Goal: Download file/media

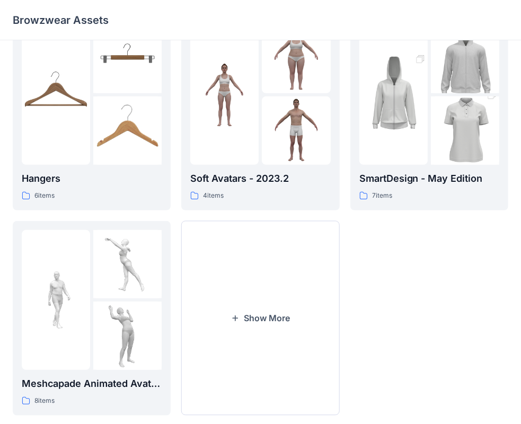
scroll to position [247, 0]
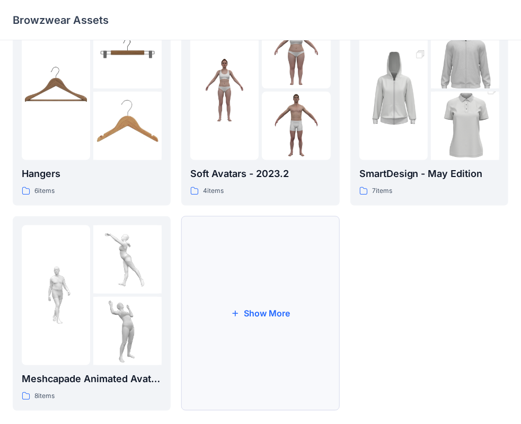
click at [270, 292] on button "Show More" at bounding box center [260, 313] width 158 height 195
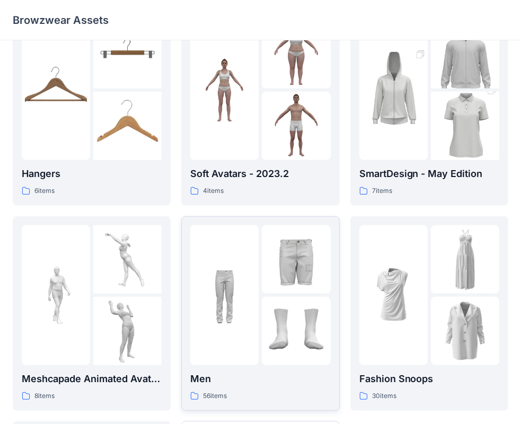
click at [264, 376] on p "Men" at bounding box center [260, 379] width 140 height 15
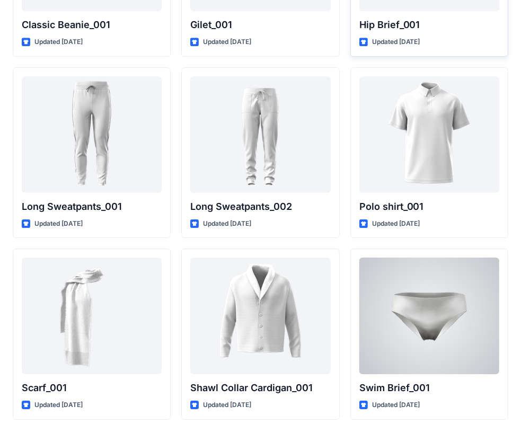
scroll to position [2118, 0]
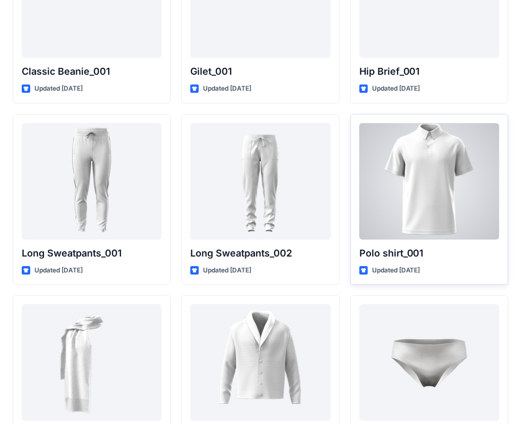
click at [427, 197] on div at bounding box center [429, 181] width 140 height 117
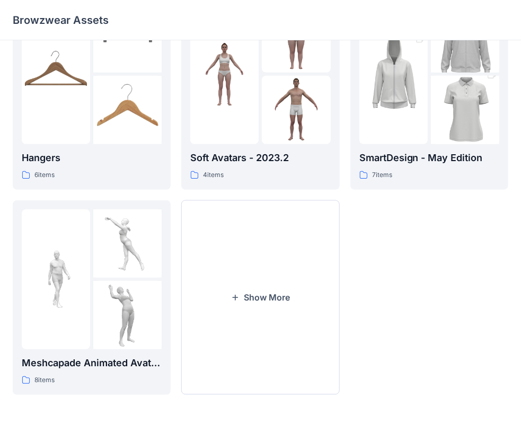
scroll to position [263, 0]
click at [253, 269] on button "Show More" at bounding box center [260, 297] width 158 height 195
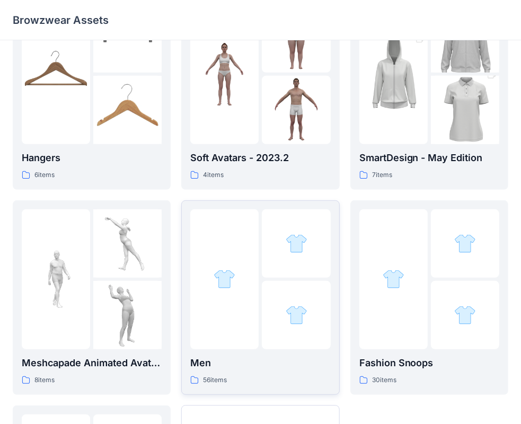
click at [249, 368] on p "Men" at bounding box center [260, 363] width 140 height 15
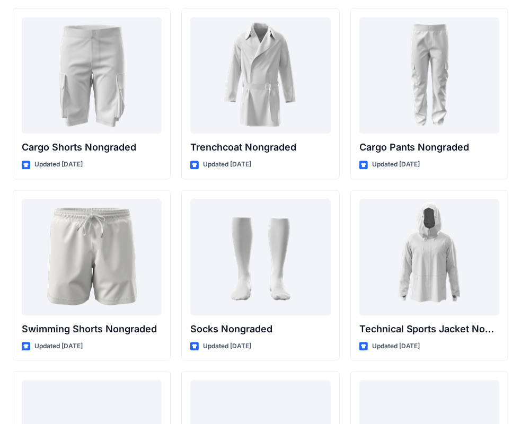
scroll to position [1711, 0]
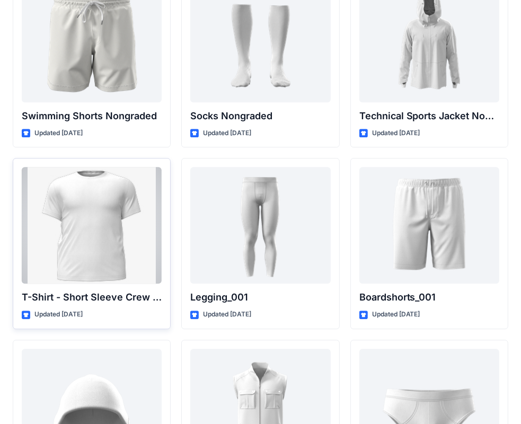
click at [101, 239] on div at bounding box center [92, 225] width 140 height 117
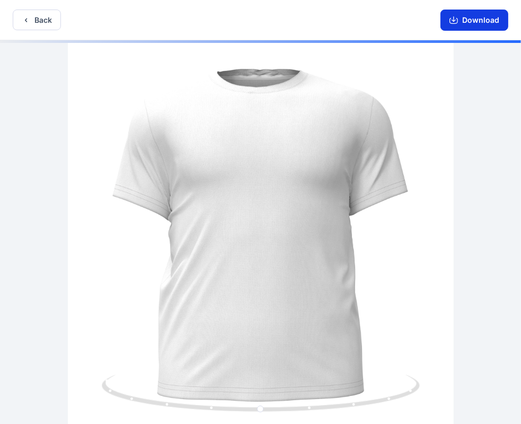
click at [469, 23] on button "Download" at bounding box center [474, 20] width 68 height 21
click at [461, 21] on button "Download" at bounding box center [474, 20] width 68 height 21
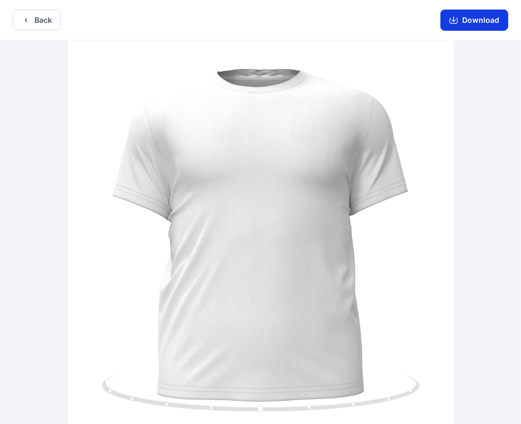
click at [452, 23] on icon "button" at bounding box center [453, 20] width 8 height 8
click at [30, 22] on icon "button" at bounding box center [26, 20] width 8 height 8
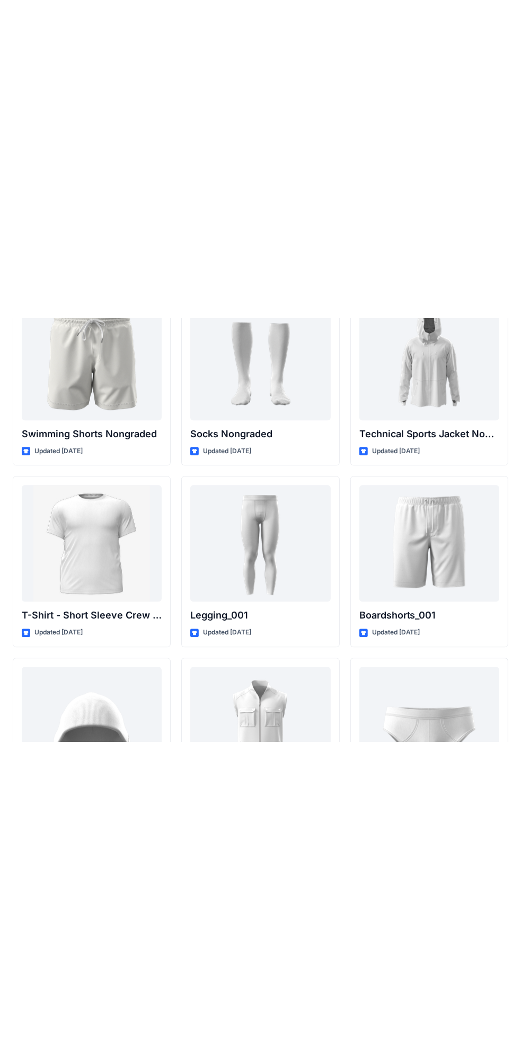
scroll to position [1210, 0]
